Goal: Task Accomplishment & Management: Manage account settings

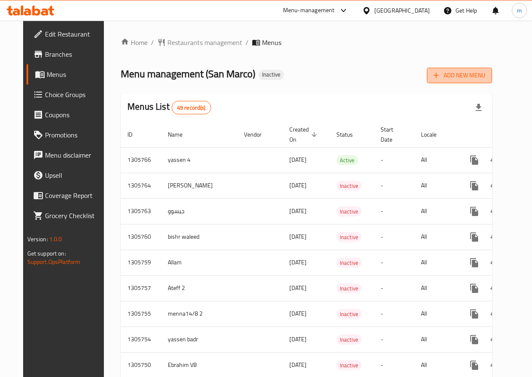
click at [482, 77] on span "Add New Menu" at bounding box center [460, 75] width 52 height 11
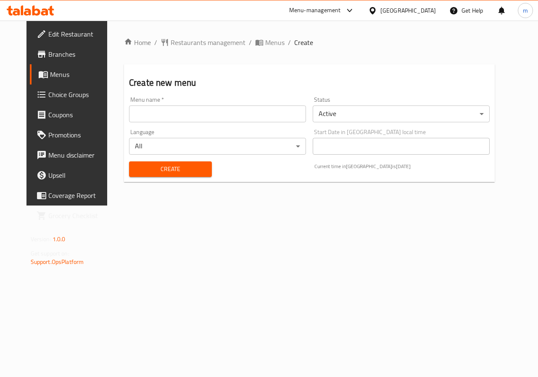
click at [138, 118] on input "text" at bounding box center [217, 114] width 177 height 17
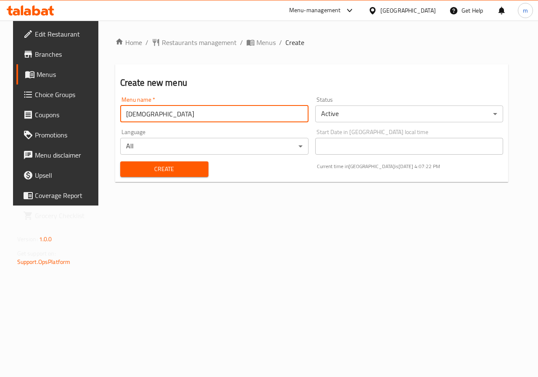
type input "[DEMOGRAPHIC_DATA]"
click at [147, 173] on span "Create" at bounding box center [164, 169] width 75 height 11
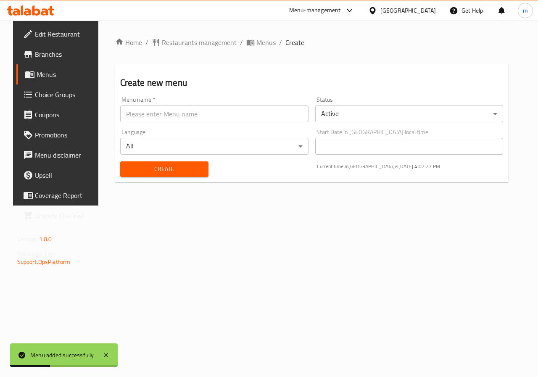
click at [49, 77] on span "Menus" at bounding box center [67, 74] width 60 height 10
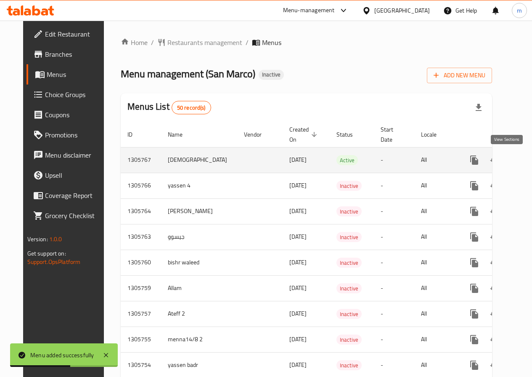
click at [530, 161] on icon "enhanced table" at bounding box center [535, 160] width 10 height 10
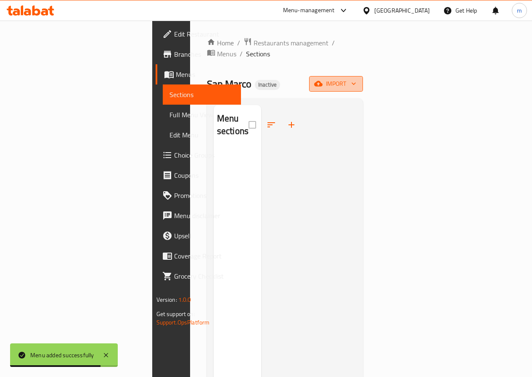
click at [356, 79] on span "import" at bounding box center [336, 84] width 40 height 11
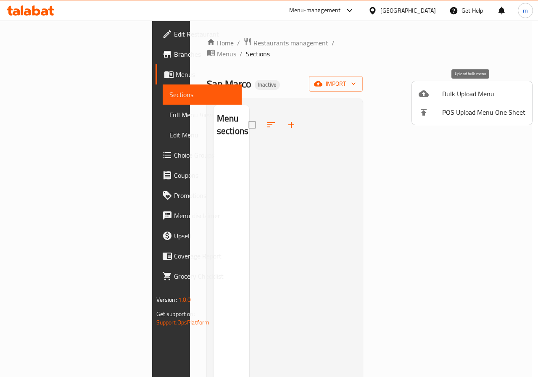
click at [478, 87] on li "Bulk Upload Menu" at bounding box center [472, 94] width 120 height 19
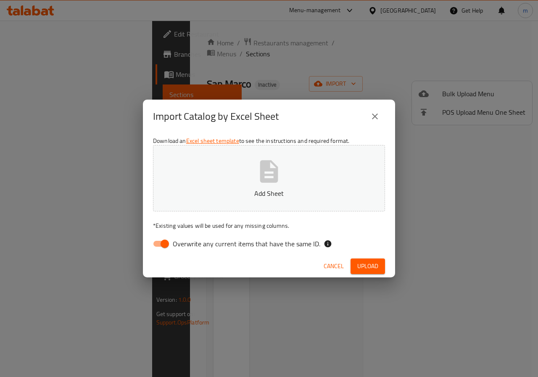
click at [168, 243] on input "Overwrite any current items that have the same ID." at bounding box center [165, 244] width 48 height 16
checkbox input "false"
click at [310, 196] on p "Add Sheet" at bounding box center [269, 193] width 206 height 10
click at [368, 264] on span "Upload" at bounding box center [368, 266] width 21 height 11
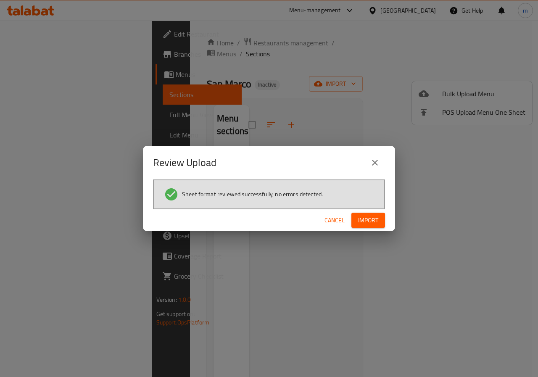
click at [378, 222] on span "Import" at bounding box center [368, 220] width 20 height 11
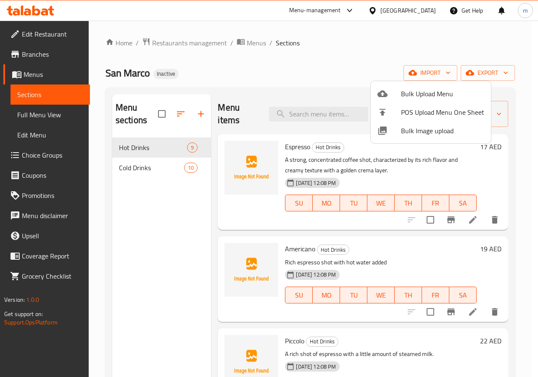
click at [336, 170] on div at bounding box center [269, 188] width 538 height 377
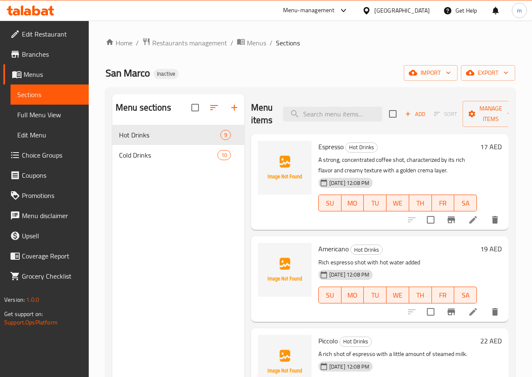
click at [41, 118] on span "Full Menu View" at bounding box center [49, 115] width 65 height 10
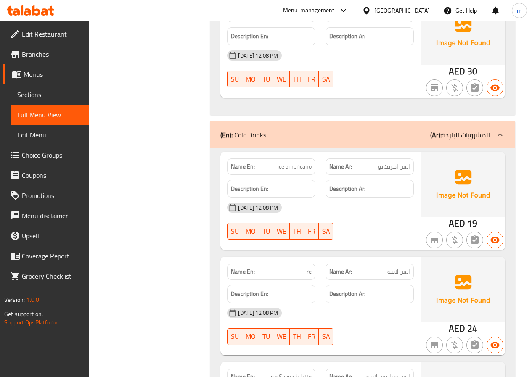
scroll to position [1220, 0]
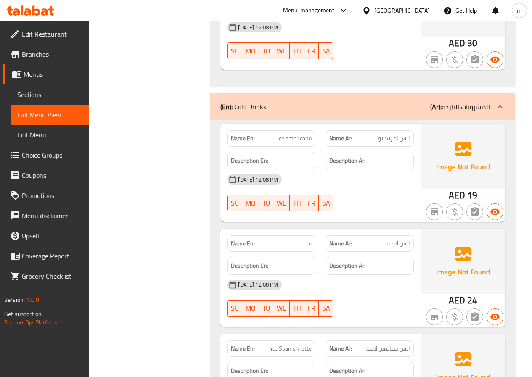
click at [48, 95] on span "Sections" at bounding box center [49, 95] width 65 height 10
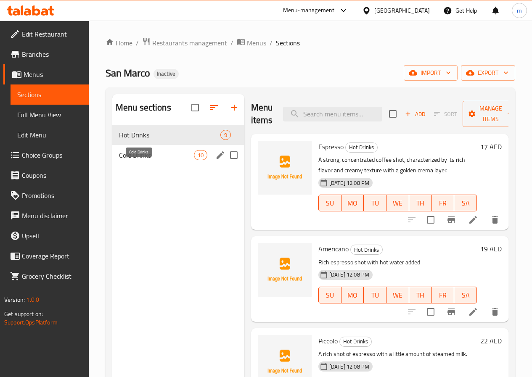
click at [145, 160] on span "Cold Drinks" at bounding box center [156, 155] width 75 height 10
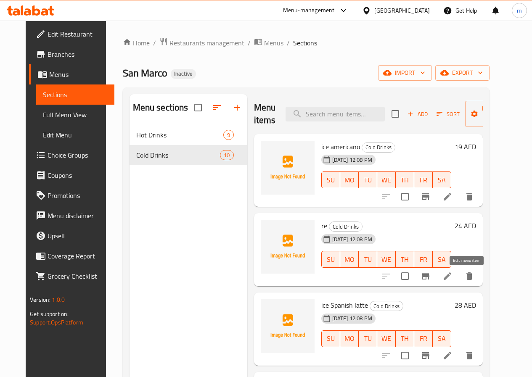
click at [453, 274] on icon at bounding box center [447, 276] width 10 height 10
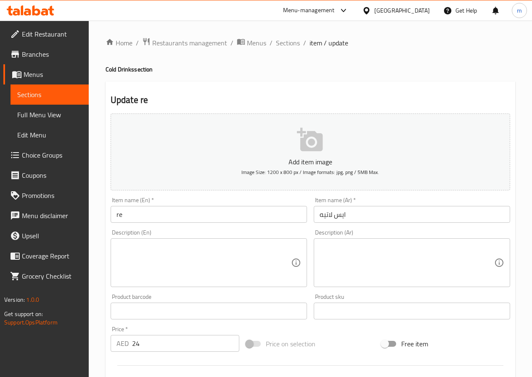
click at [213, 220] on input "re" at bounding box center [209, 214] width 196 height 17
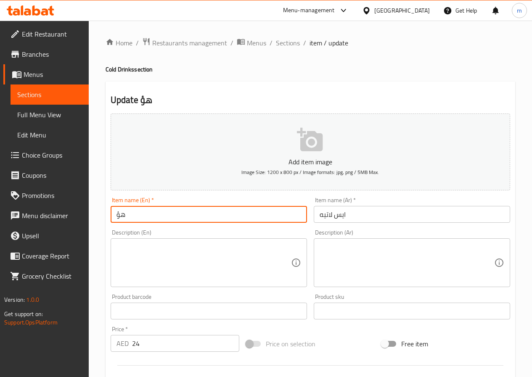
type input "ه"
paste input "latte"
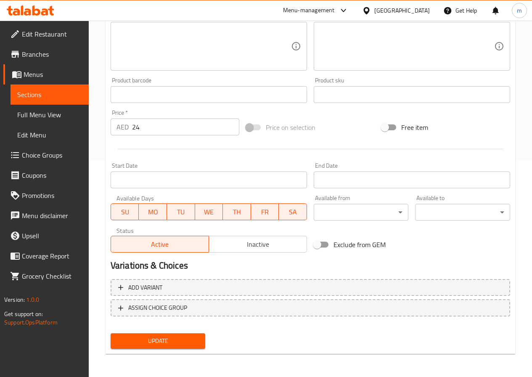
scroll to position [217, 0]
type input "ice latte"
click at [163, 337] on span "Update" at bounding box center [158, 341] width 82 height 11
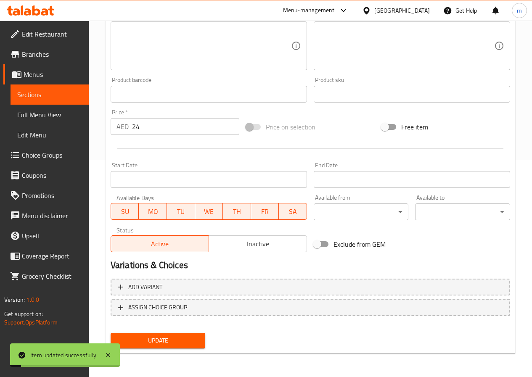
click at [39, 115] on span "Full Menu View" at bounding box center [49, 115] width 65 height 10
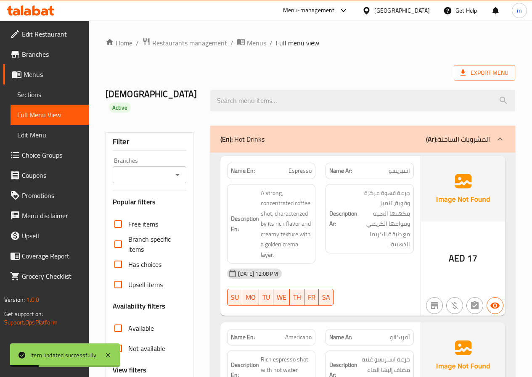
click at [416, 135] on div "(En): Hot Drinks (Ar): المشروبات الساخنة" at bounding box center [362, 139] width 305 height 27
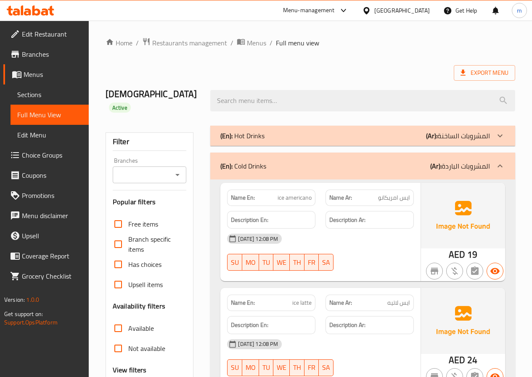
click at [247, 132] on div "(En): Hot Drinks (Ar): المشروبات الساخنة" at bounding box center [362, 136] width 305 height 20
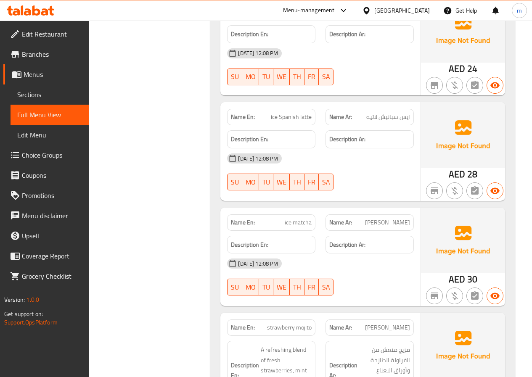
scroll to position [1472, 0]
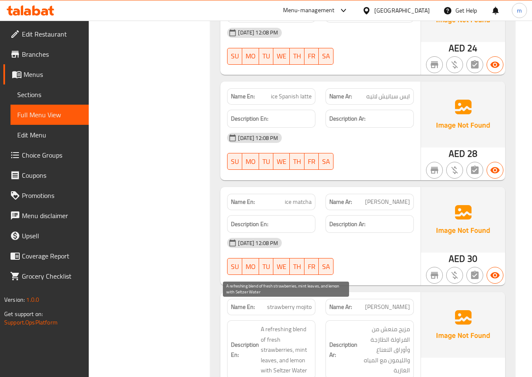
click at [284, 324] on span "A refreshing blend of fresh strawberries, mint leaves, and lemon with Seltzer W…" at bounding box center [286, 350] width 51 height 52
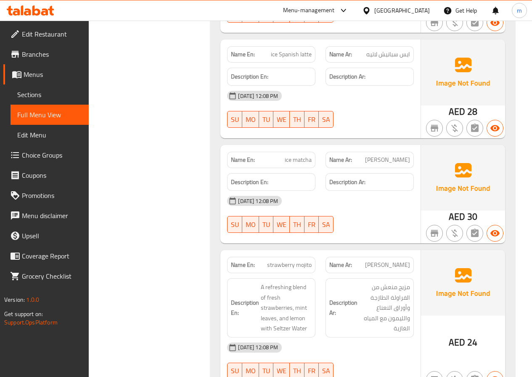
click at [47, 95] on span "Sections" at bounding box center [49, 95] width 65 height 10
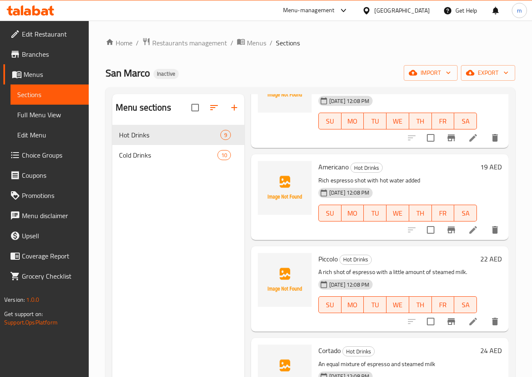
scroll to position [84, 0]
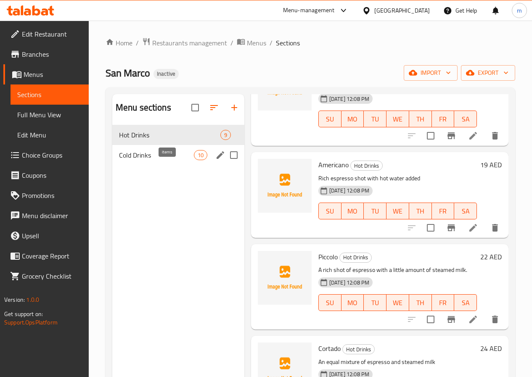
click at [156, 160] on span "Cold Drinks" at bounding box center [156, 155] width 75 height 10
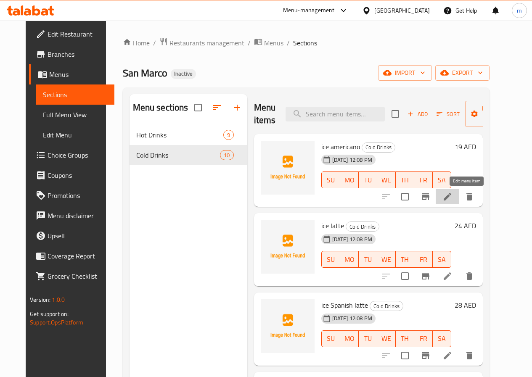
click at [451, 197] on icon at bounding box center [448, 197] width 8 height 8
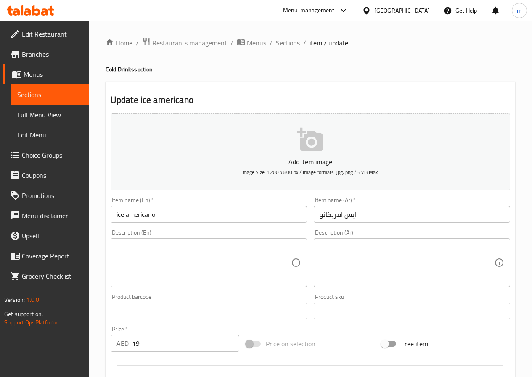
click at [45, 75] on span "Menus" at bounding box center [53, 74] width 58 height 10
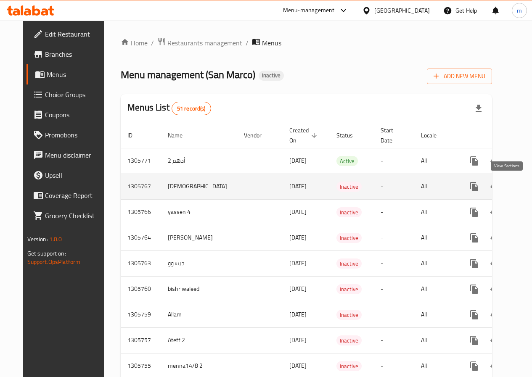
click at [525, 194] on link "enhanced table" at bounding box center [535, 187] width 20 height 20
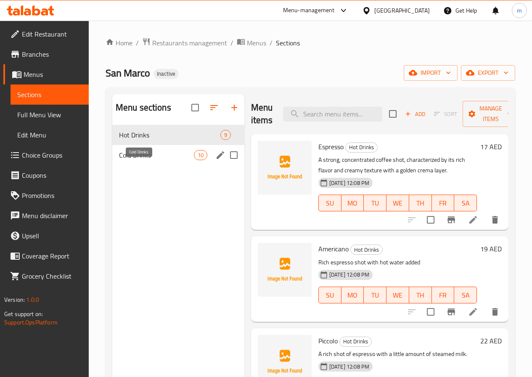
click at [130, 160] on span "Cold Drinks" at bounding box center [156, 155] width 75 height 10
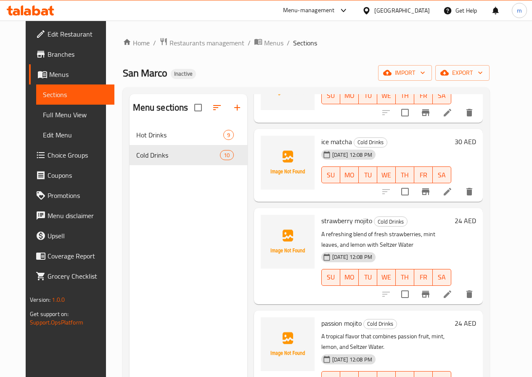
scroll to position [252, 0]
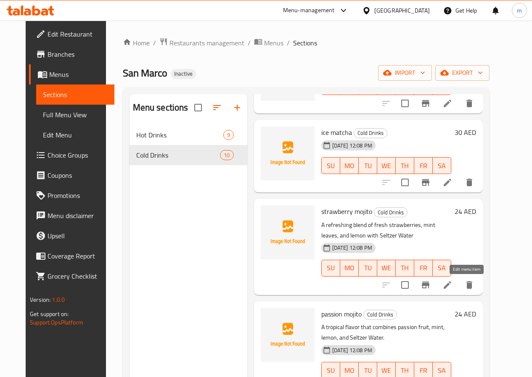
click at [453, 283] on icon at bounding box center [447, 285] width 10 height 10
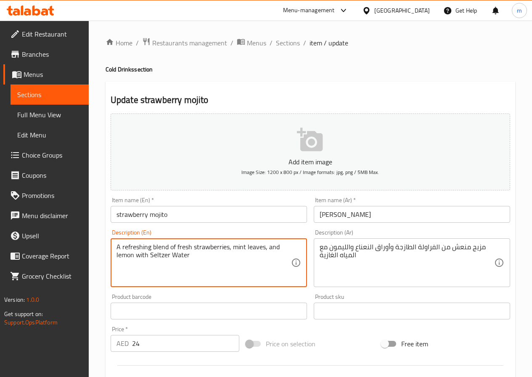
click at [135, 247] on textarea "A refreshing blend of fresh strawberries, mint leaves, and lemon with Seltzer W…" at bounding box center [204, 263] width 175 height 40
paste textarea "Tangy"
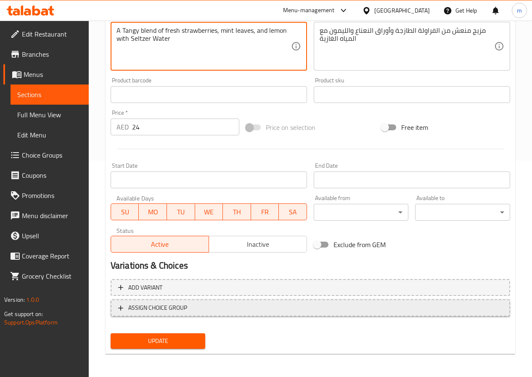
scroll to position [217, 0]
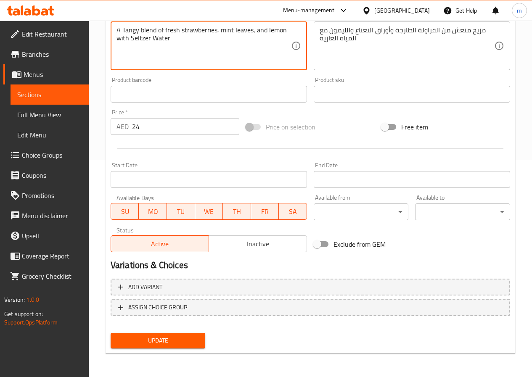
type textarea "A Tangy blend of fresh strawberries, mint leaves, and lemon with Seltzer Water"
click at [180, 338] on span "Update" at bounding box center [158, 341] width 82 height 11
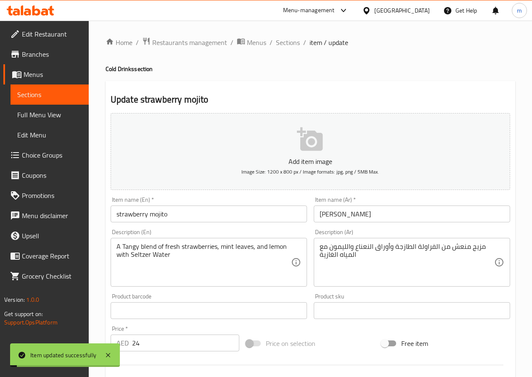
scroll to position [0, 0]
click at [290, 39] on span "Sections" at bounding box center [288, 43] width 24 height 10
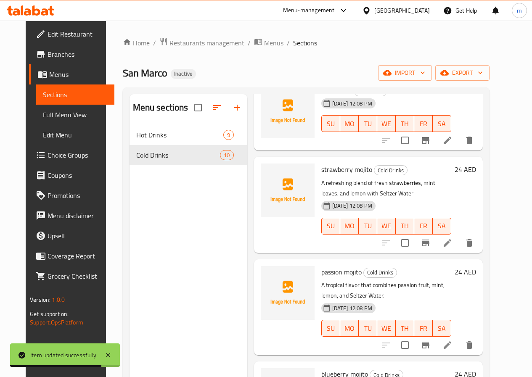
scroll to position [336, 0]
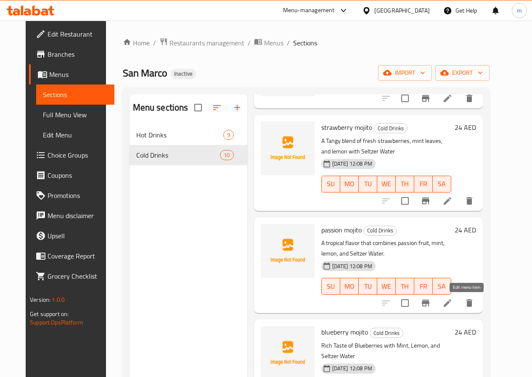
click at [453, 302] on icon at bounding box center [447, 303] width 10 height 10
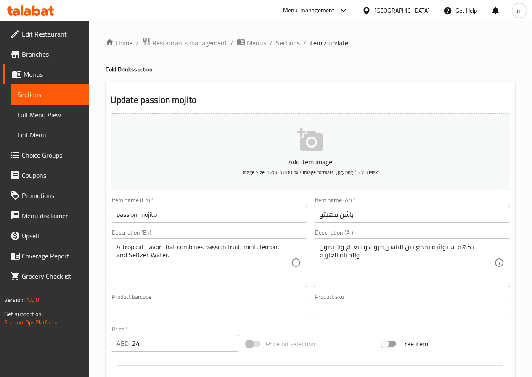
click at [291, 43] on span "Sections" at bounding box center [288, 43] width 24 height 10
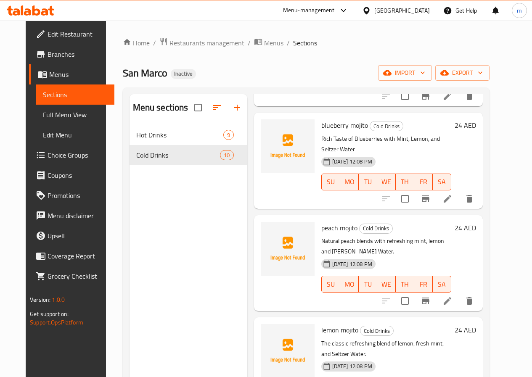
scroll to position [546, 0]
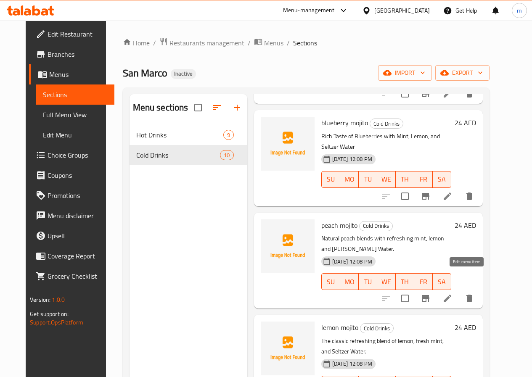
click at [451, 295] on icon at bounding box center [448, 299] width 8 height 8
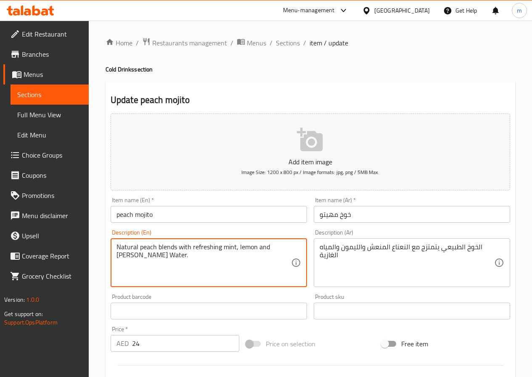
click at [203, 246] on textarea "Natural peach blends with refreshing mint, lemon and [PERSON_NAME] Water." at bounding box center [204, 263] width 175 height 40
paste textarea "Tangy"
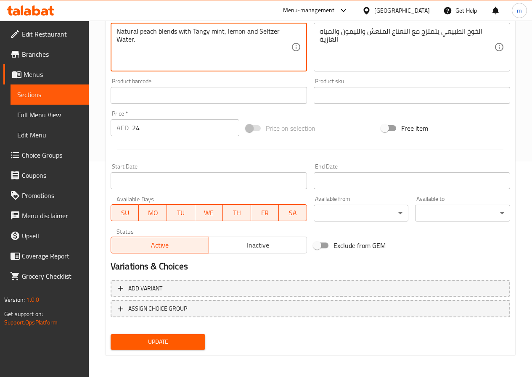
scroll to position [217, 0]
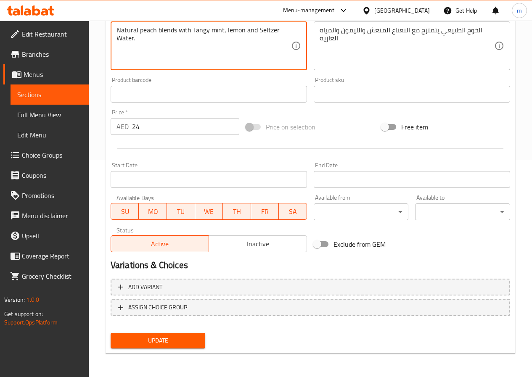
type textarea "Natural peach blends with Tangy mint, lemon and Seltzer Water."
click at [161, 336] on span "Update" at bounding box center [158, 341] width 82 height 11
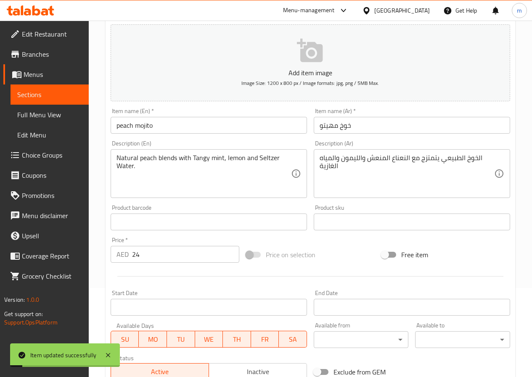
scroll to position [7, 0]
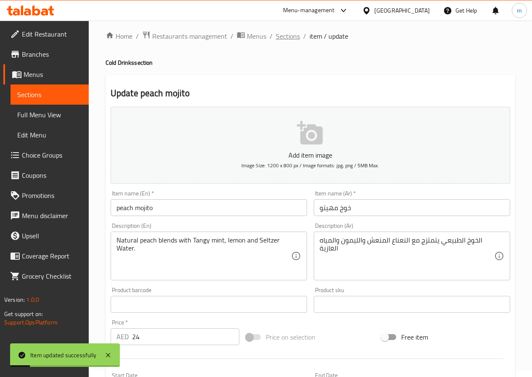
click at [288, 32] on span "Sections" at bounding box center [288, 36] width 24 height 10
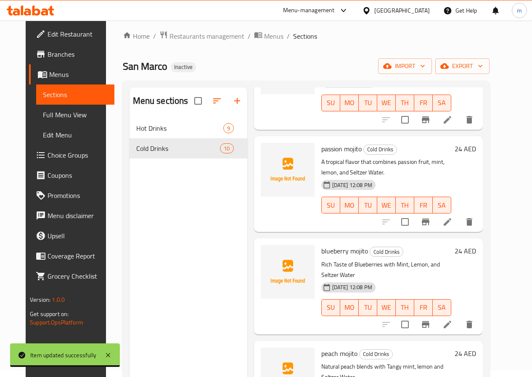
scroll to position [421, 0]
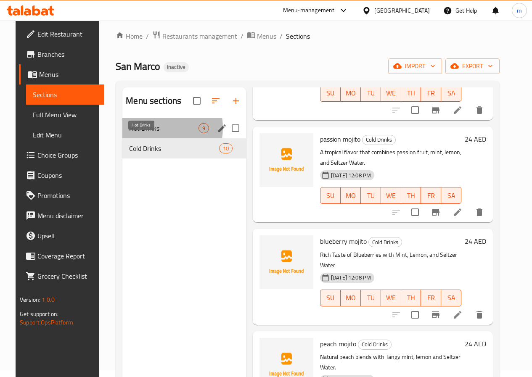
click at [143, 133] on span "Hot Drinks" at bounding box center [163, 128] width 69 height 10
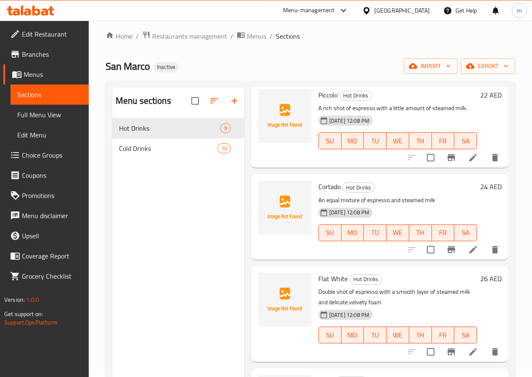
scroll to position [294, 0]
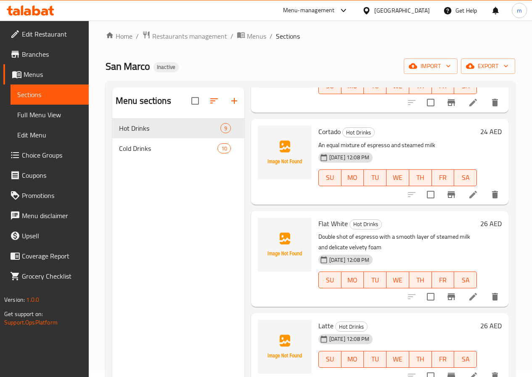
click at [468, 302] on icon at bounding box center [473, 297] width 10 height 10
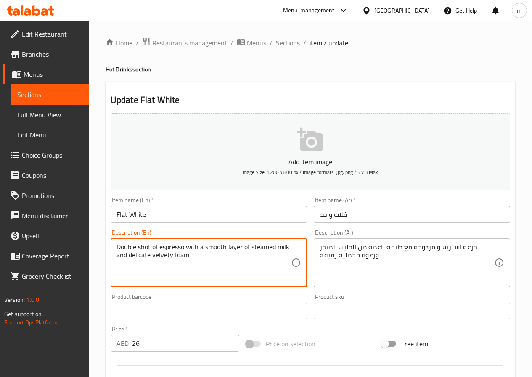
click at [140, 257] on textarea "Double shot of espresso with a smooth layer of steamed milk and delicate velvet…" at bounding box center [204, 263] width 175 height 40
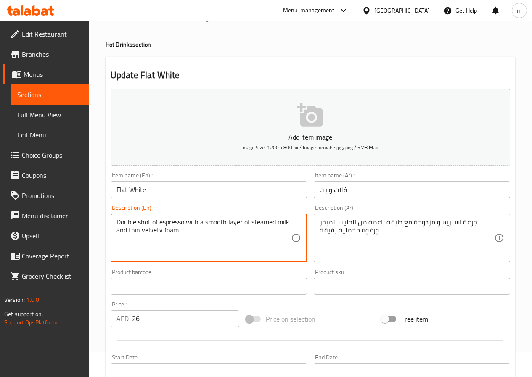
scroll to position [217, 0]
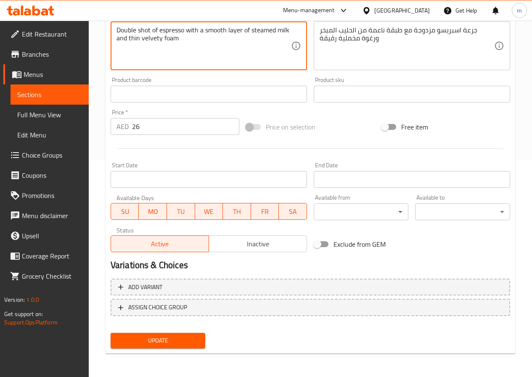
type textarea "Double shot of espresso with a smooth layer of steamed milk and thin velvety fo…"
click at [164, 340] on span "Update" at bounding box center [158, 341] width 82 height 11
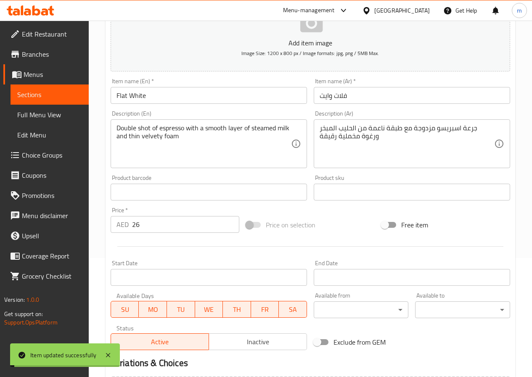
scroll to position [0, 0]
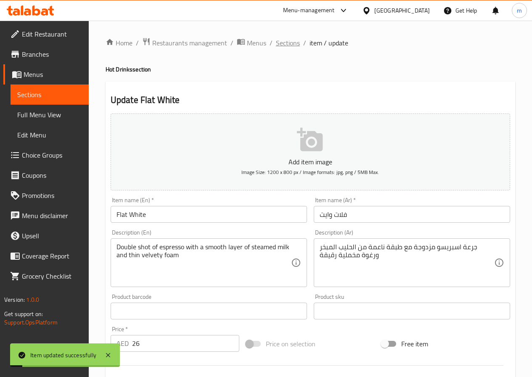
click at [289, 44] on span "Sections" at bounding box center [288, 43] width 24 height 10
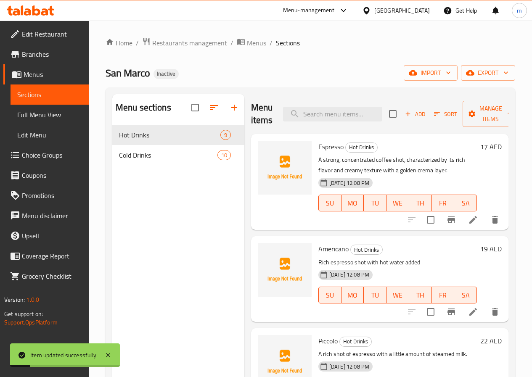
scroll to position [294, 0]
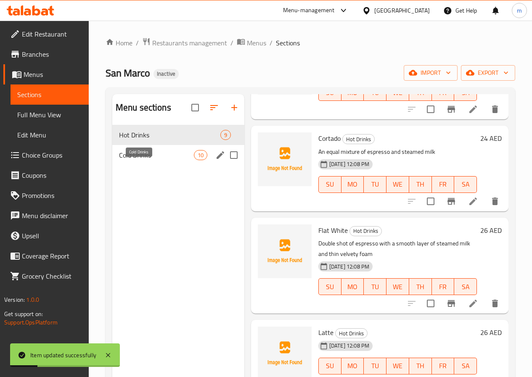
click at [141, 160] on span "Cold Drinks" at bounding box center [156, 155] width 75 height 10
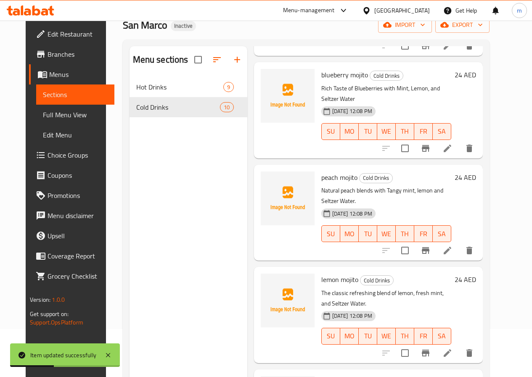
scroll to position [118, 0]
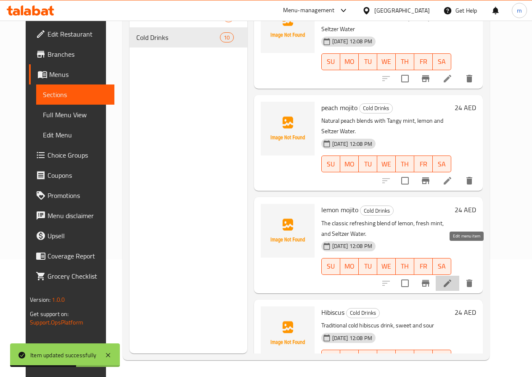
click at [453, 278] on icon at bounding box center [447, 283] width 10 height 10
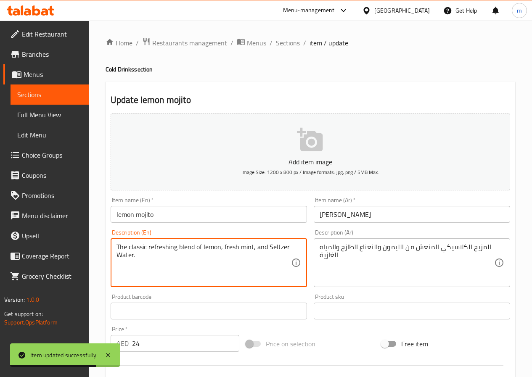
click at [164, 246] on textarea "The classic refreshing blend of lemon, fresh mint, and Seltzer Water." at bounding box center [204, 263] width 175 height 40
paste textarea "Tangy"
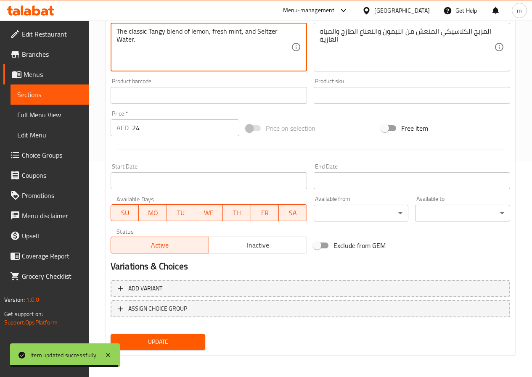
scroll to position [217, 0]
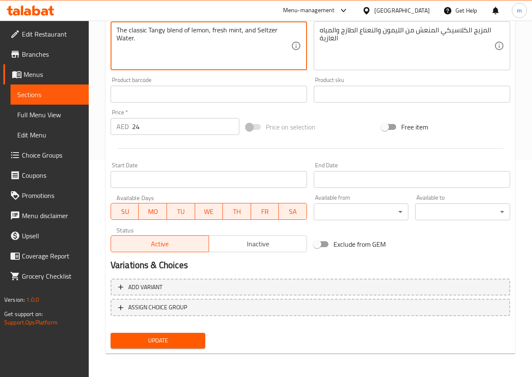
type textarea "The classic Tangy blend of lemon, fresh mint, and Seltzer Water."
click at [168, 342] on span "Update" at bounding box center [158, 341] width 82 height 11
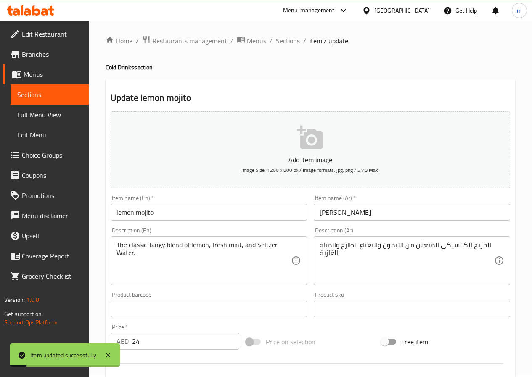
scroll to position [0, 0]
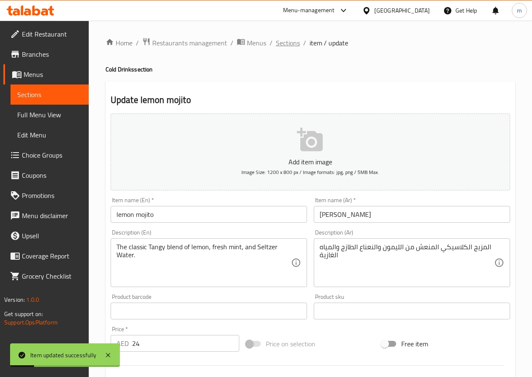
click at [289, 45] on span "Sections" at bounding box center [288, 43] width 24 height 10
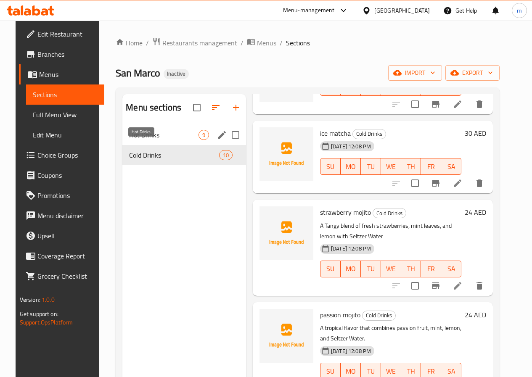
click at [129, 140] on span "Hot Drinks" at bounding box center [163, 135] width 69 height 10
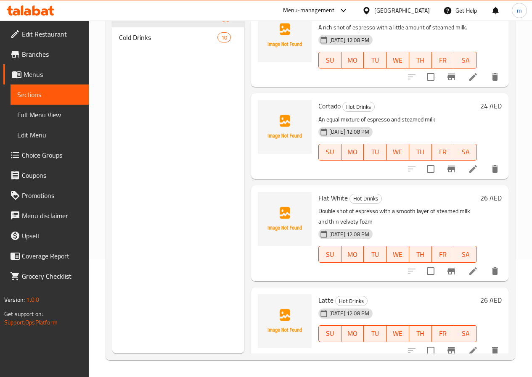
scroll to position [168, 0]
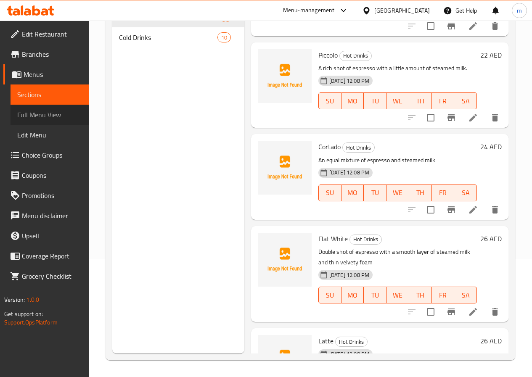
click at [29, 117] on span "Full Menu View" at bounding box center [49, 115] width 65 height 10
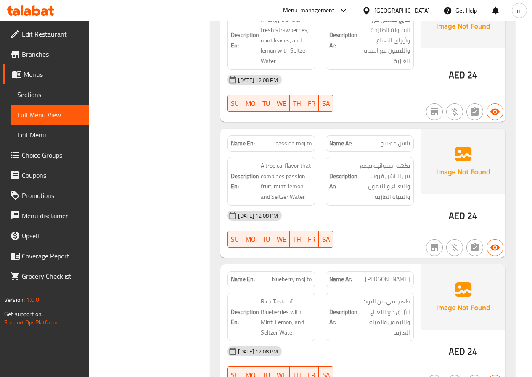
scroll to position [1926, 0]
